Goal: Find specific page/section: Find specific page/section

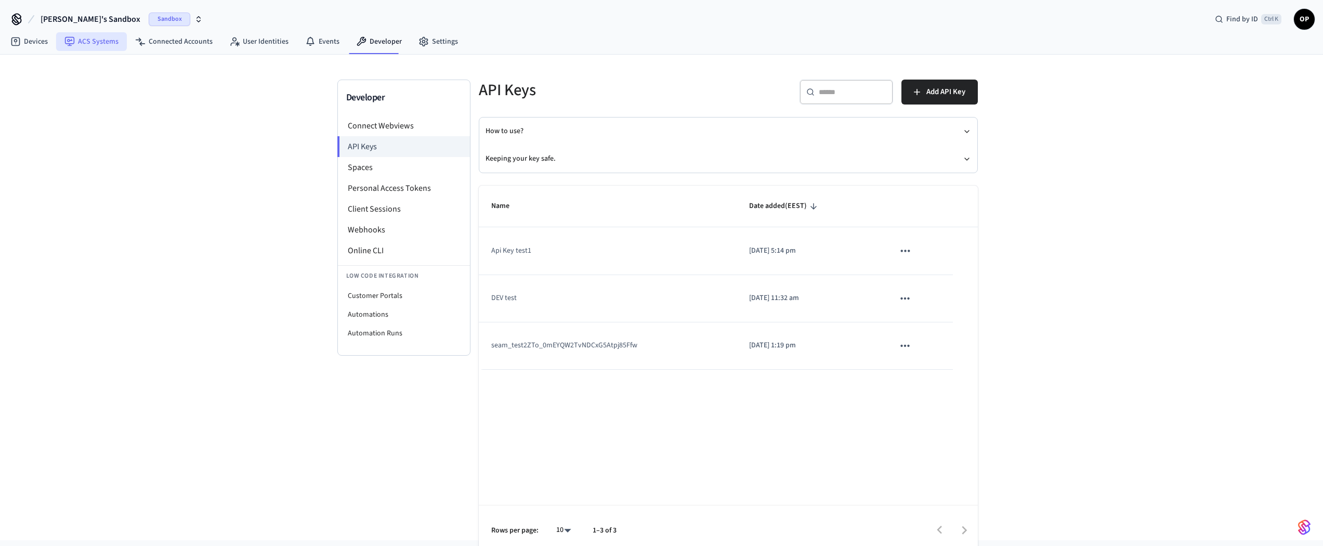
click at [90, 43] on link "ACS Systems" at bounding box center [91, 41] width 71 height 19
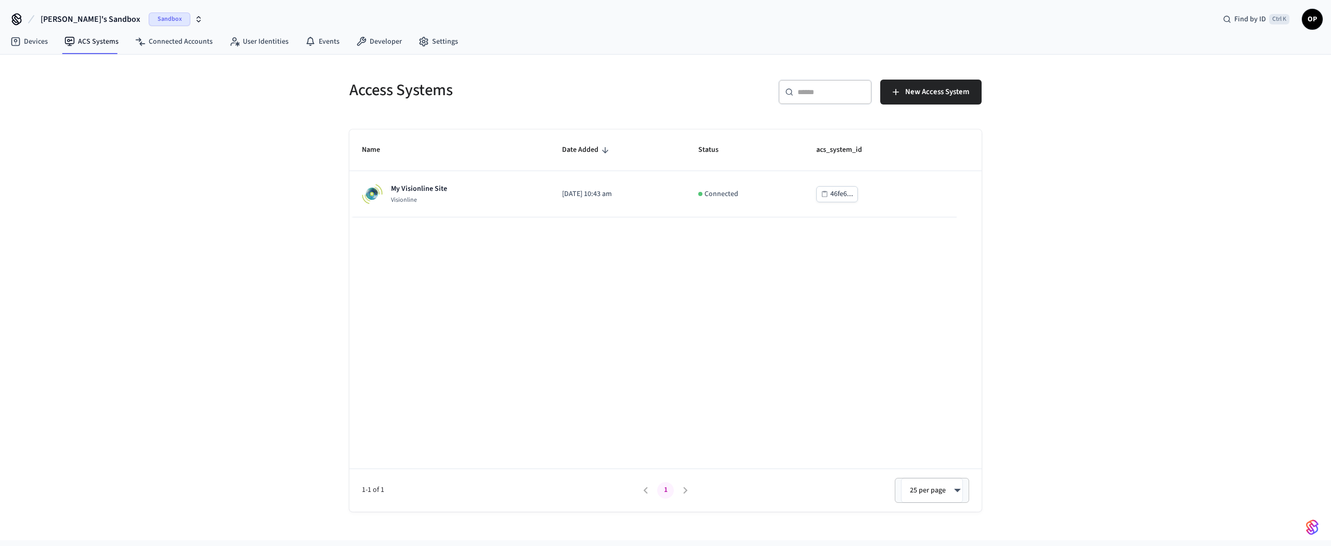
click at [66, 16] on span "[PERSON_NAME]'s Sandbox" at bounding box center [91, 19] width 100 height 12
click at [135, 87] on span "Production" at bounding box center [135, 87] width 42 height 14
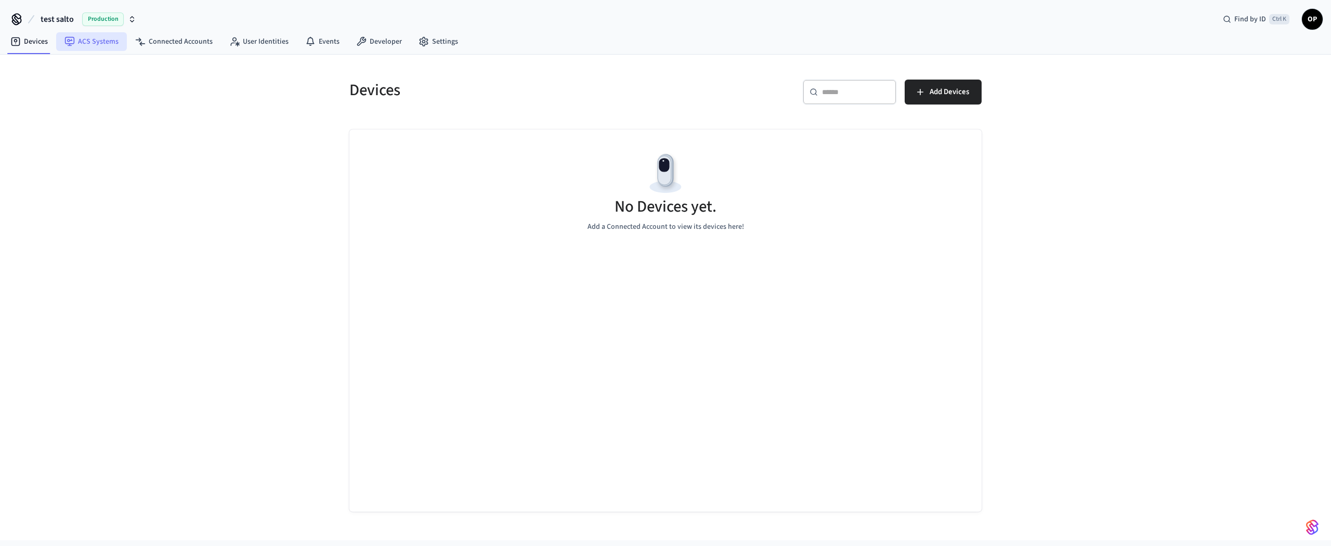
click at [97, 48] on link "ACS Systems" at bounding box center [91, 41] width 71 height 19
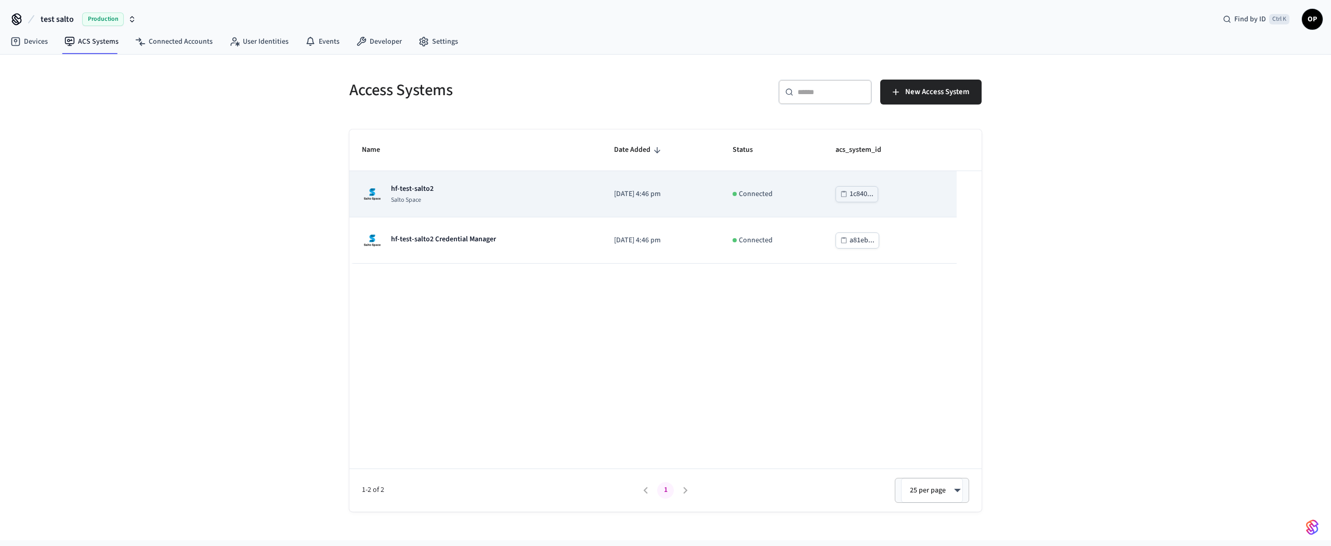
click at [459, 195] on div "hf-test-salto2 Salto Space" at bounding box center [475, 194] width 227 height 21
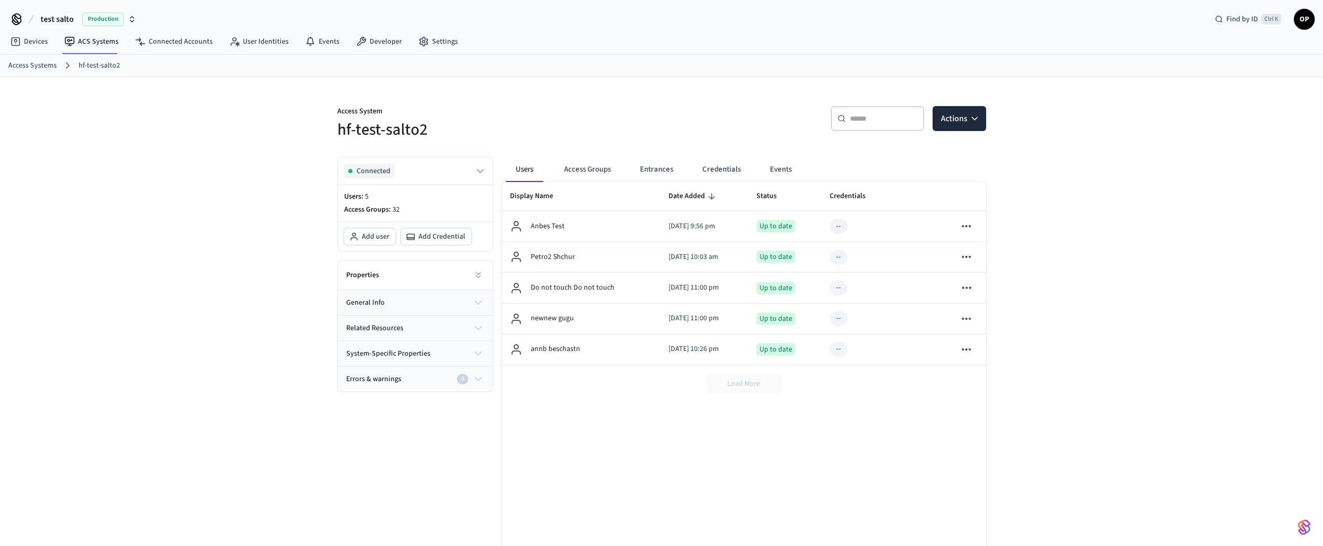
click at [401, 296] on button "general info" at bounding box center [415, 302] width 155 height 25
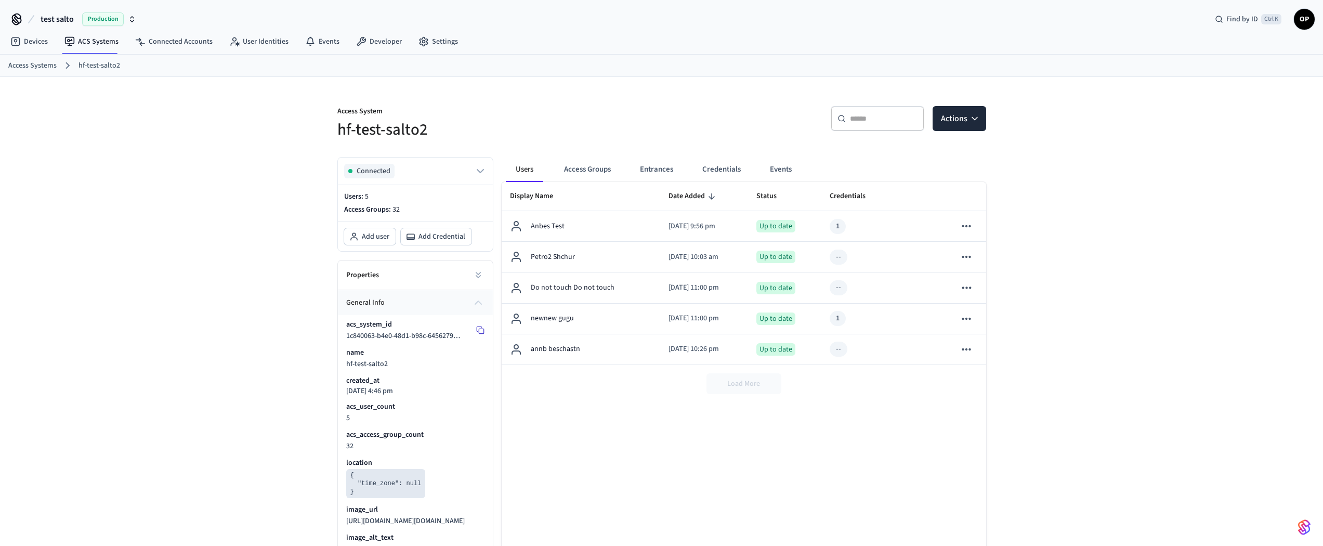
click at [477, 332] on icon at bounding box center [479, 329] width 5 height 5
click at [649, 168] on button "Entrances" at bounding box center [657, 169] width 50 height 25
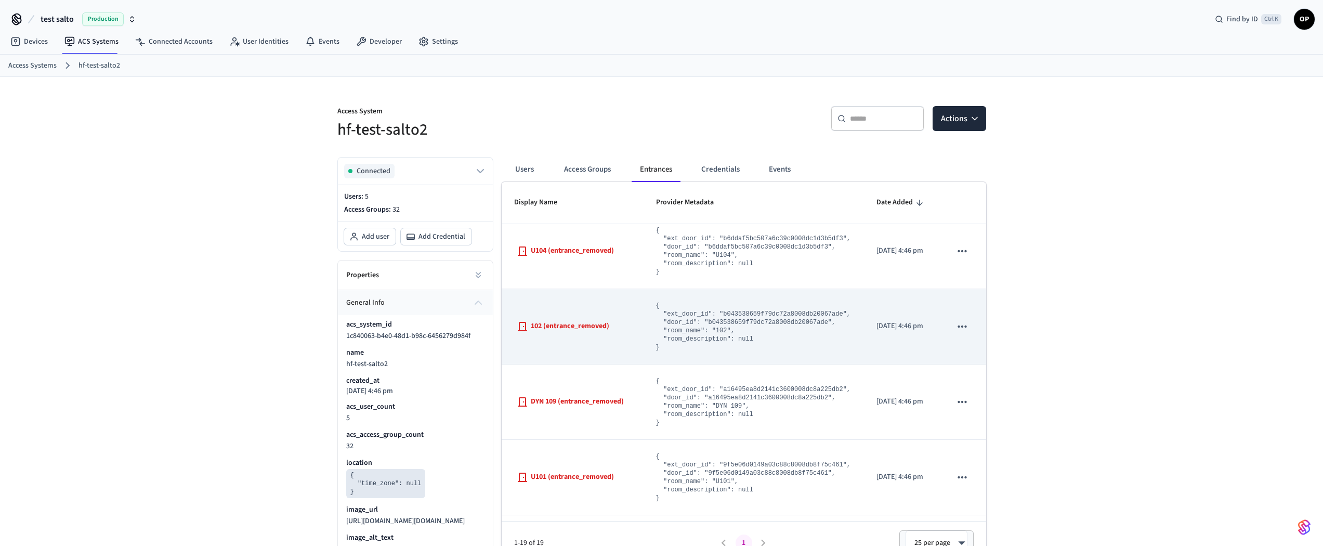
scroll to position [364, 0]
